Goal: Information Seeking & Learning: Find contact information

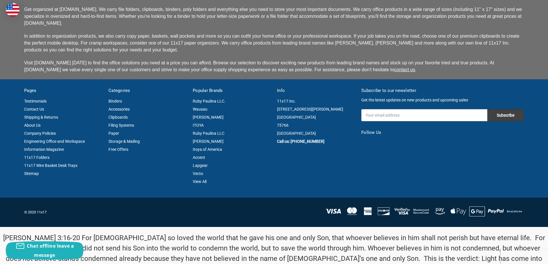
scroll to position [1460, 0]
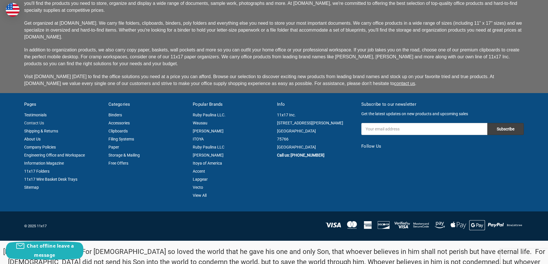
click at [43, 121] on link "Contact Us" at bounding box center [34, 123] width 20 height 5
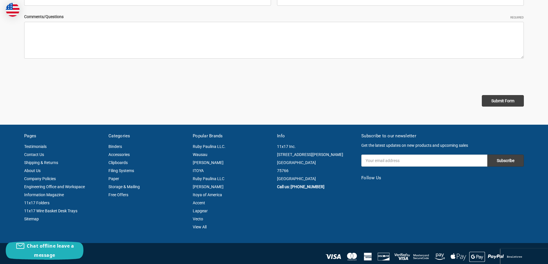
scroll to position [262, 0]
